Goal: Transaction & Acquisition: Purchase product/service

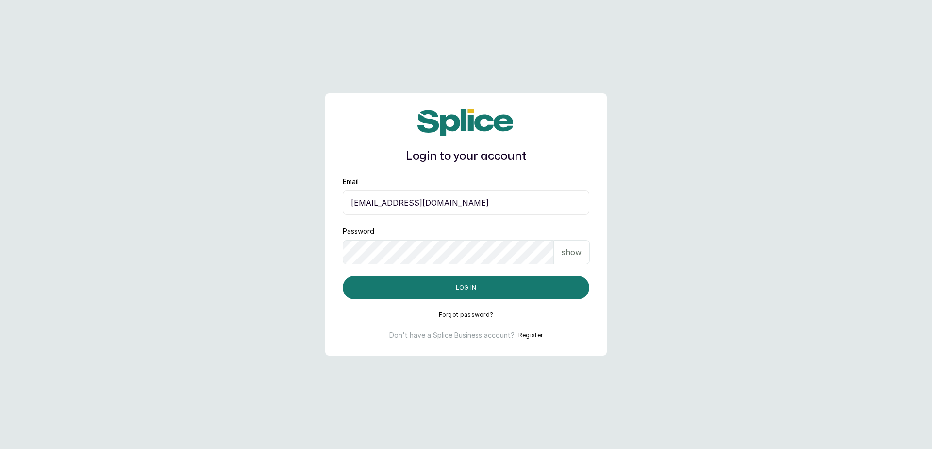
click at [488, 199] on input "[EMAIL_ADDRESS][DOMAIN_NAME]" at bounding box center [466, 202] width 247 height 24
type input "[EMAIL_ADDRESS][DOMAIN_NAME]"
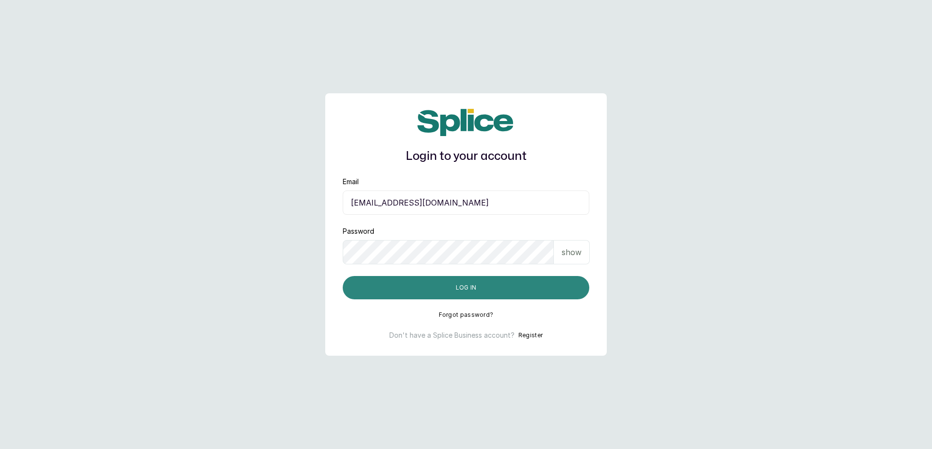
click at [465, 294] on button "Log in" at bounding box center [466, 287] width 247 height 23
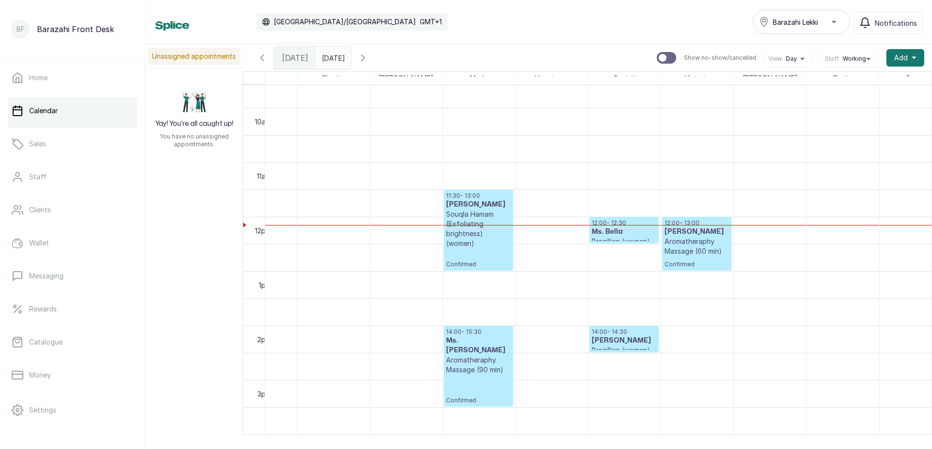
scroll to position [0, 333]
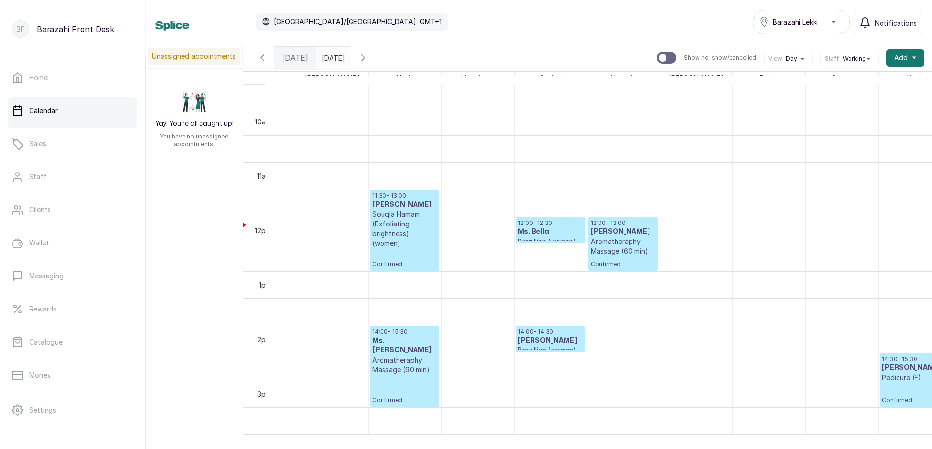
click at [544, 230] on h3 "Ms. Bella" at bounding box center [550, 232] width 65 height 10
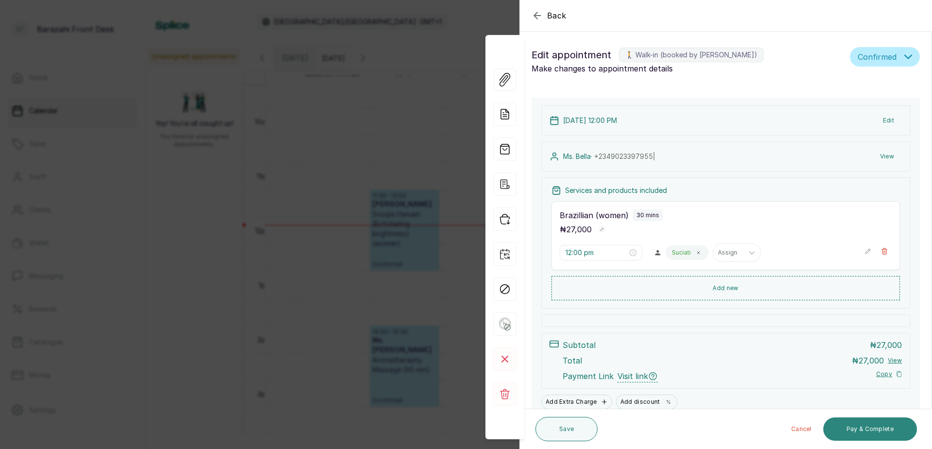
click at [861, 427] on button "Pay & Complete" at bounding box center [870, 428] width 94 height 23
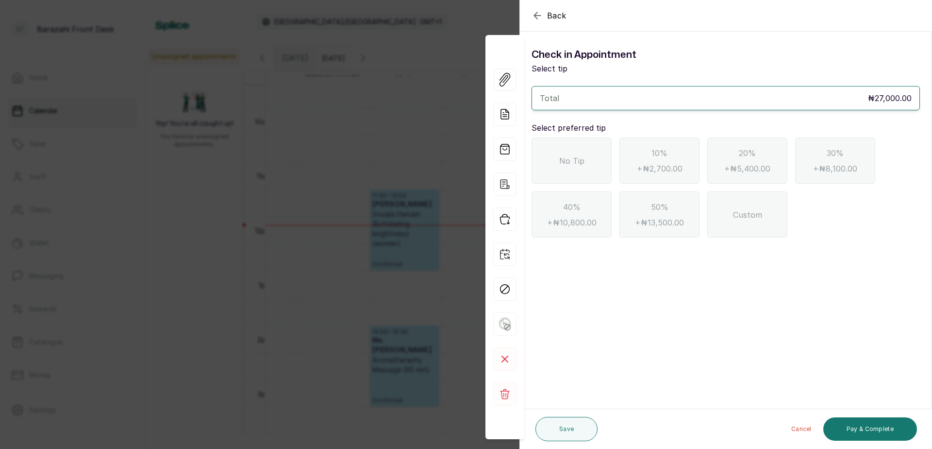
click at [582, 165] on span "No Tip" at bounding box center [571, 161] width 25 height 12
click at [875, 426] on button "Pay & Complete" at bounding box center [870, 428] width 94 height 23
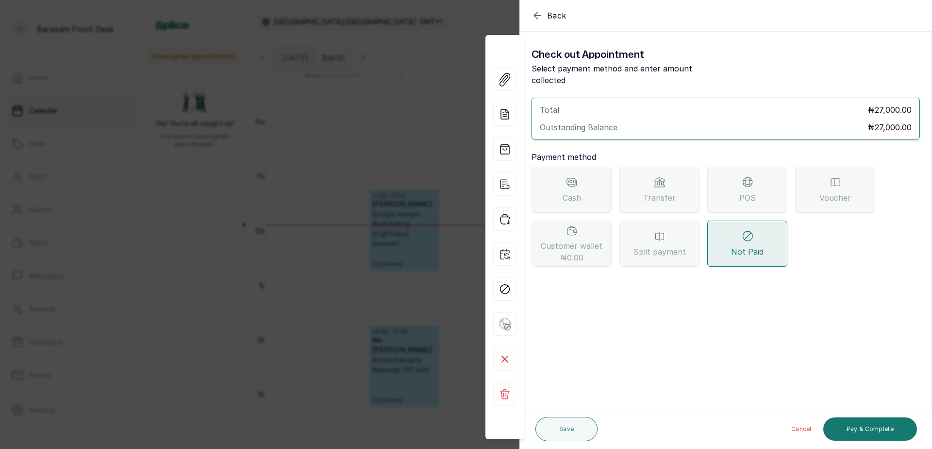
click at [726, 191] on div "POS" at bounding box center [747, 190] width 80 height 46
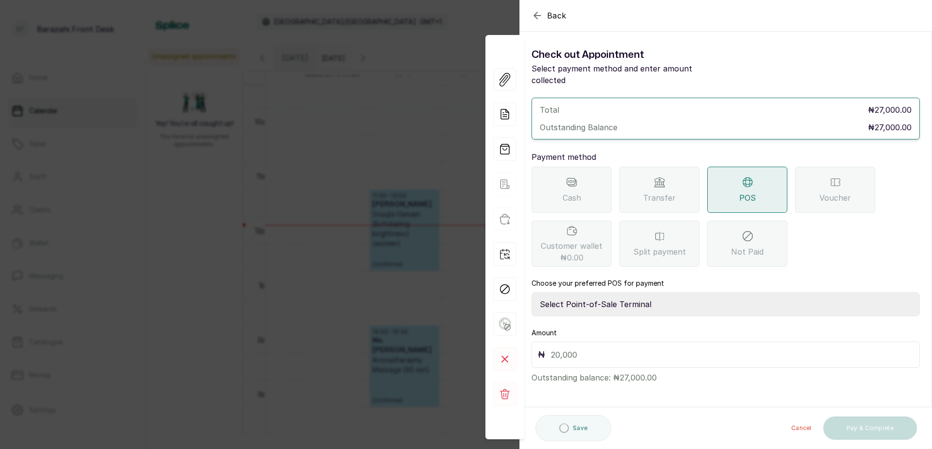
click at [644, 292] on select "Select Point-of-Sale Terminal Paystack POS Paystack-Titan Access POS Access Ban…" at bounding box center [726, 304] width 388 height 24
select select "4d1b21be-96f6-4525-8484-90dd038af117"
click at [532, 292] on select "Select Point-of-Sale Terminal Paystack POS Paystack-Titan Access POS Access Ban…" at bounding box center [726, 304] width 388 height 24
click at [638, 351] on div "₦" at bounding box center [726, 354] width 388 height 26
drag, startPoint x: 579, startPoint y: 342, endPoint x: 587, endPoint y: 333, distance: 12.0
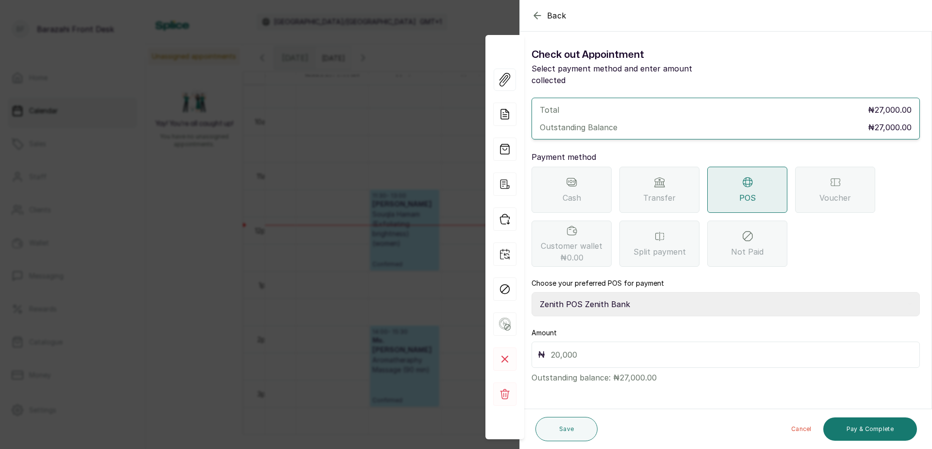
click at [587, 341] on div "₦" at bounding box center [726, 354] width 388 height 26
type input "27,000"
click at [857, 430] on button "Pay & Complete" at bounding box center [870, 428] width 94 height 23
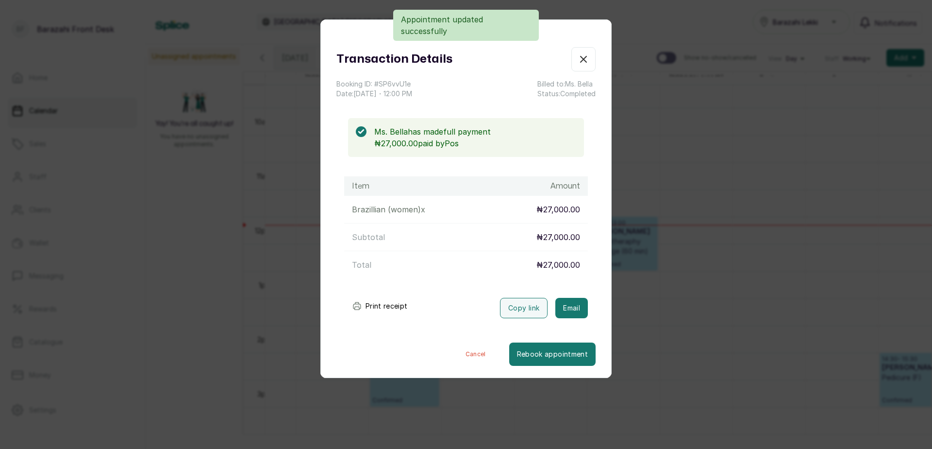
drag, startPoint x: 368, startPoint y: 303, endPoint x: 376, endPoint y: 304, distance: 7.9
click at [368, 303] on button "Print receipt" at bounding box center [379, 305] width 71 height 19
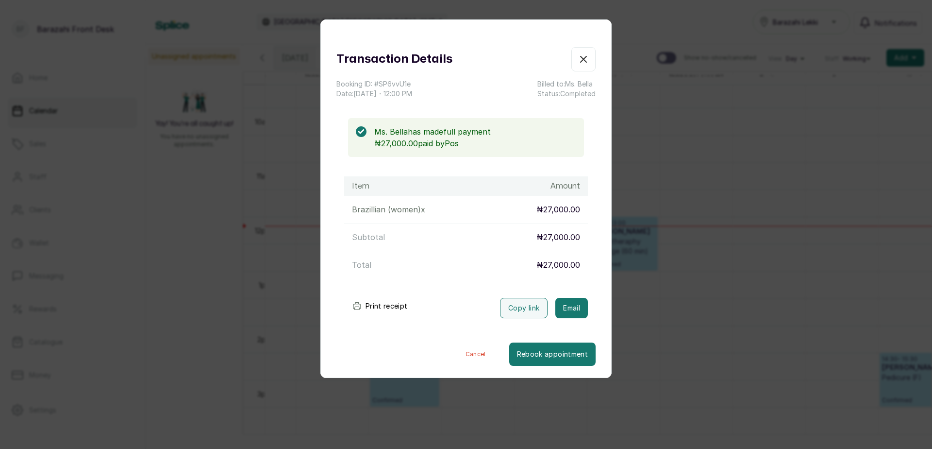
click at [583, 63] on button "Show no-show/cancelled" at bounding box center [583, 59] width 24 height 24
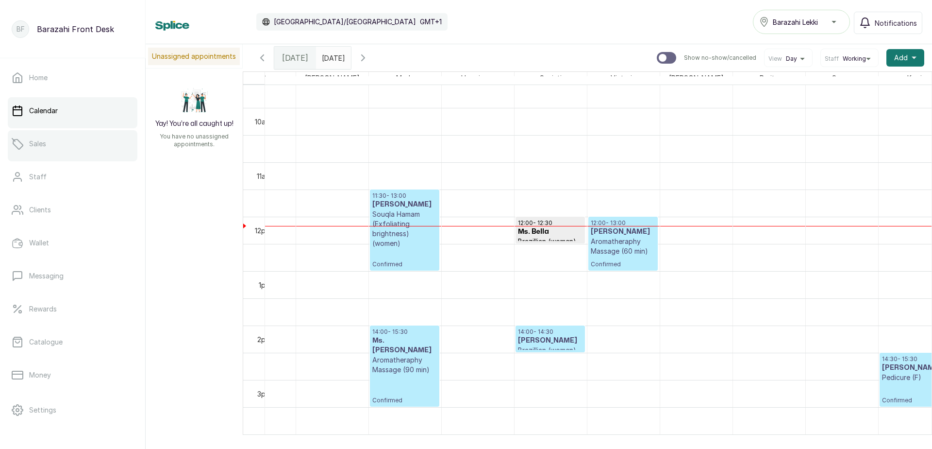
click at [50, 146] on link "Sales" at bounding box center [73, 143] width 130 height 27
